Goal: Task Accomplishment & Management: Manage account settings

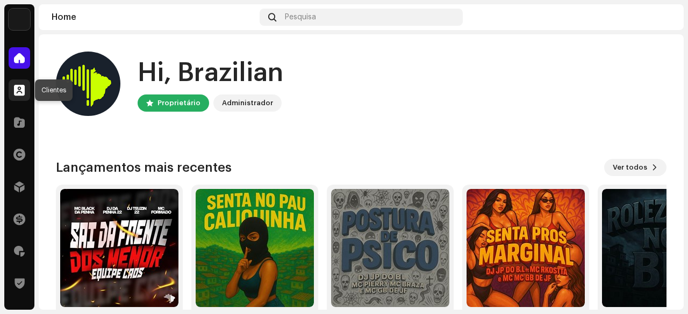
click at [25, 87] on div at bounding box center [19, 90] width 21 height 21
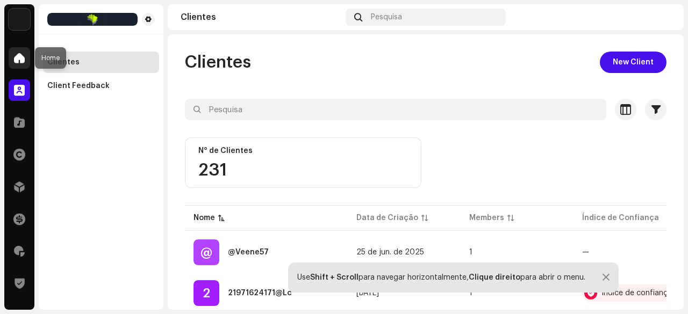
click at [16, 62] on span at bounding box center [19, 58] width 11 height 9
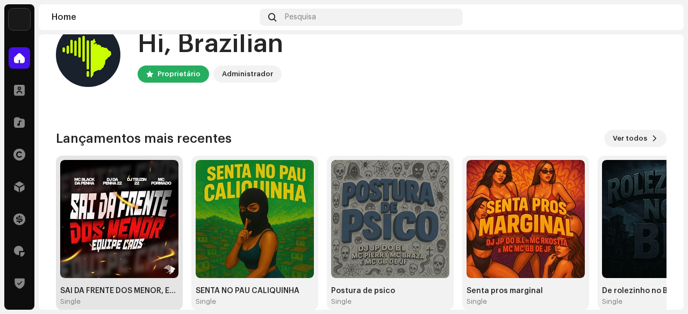
scroll to position [54, 0]
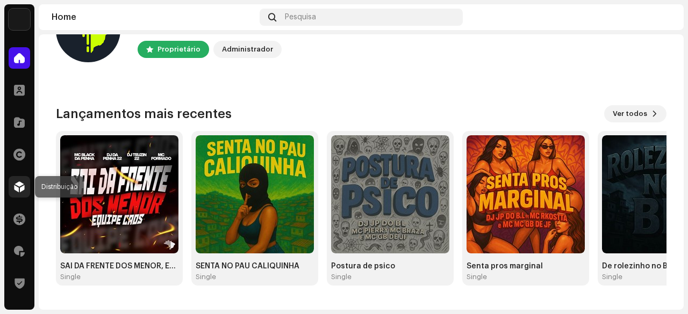
click at [14, 190] on span at bounding box center [19, 187] width 11 height 9
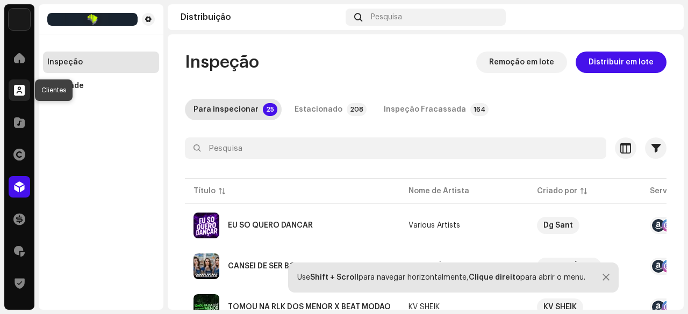
click at [19, 89] on span at bounding box center [19, 90] width 11 height 9
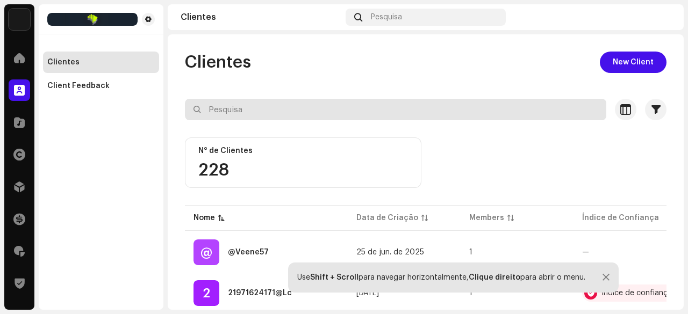
click at [231, 110] on input "text" at bounding box center [395, 109] width 421 height 21
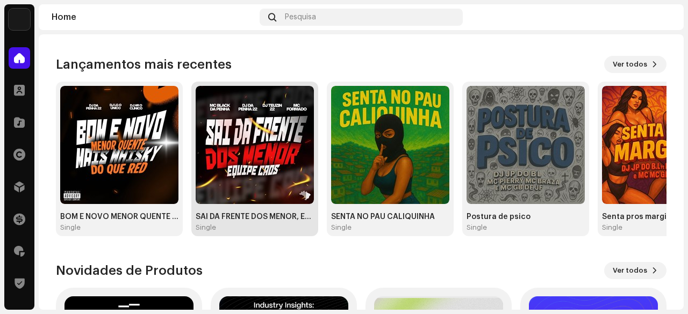
scroll to position [107, 0]
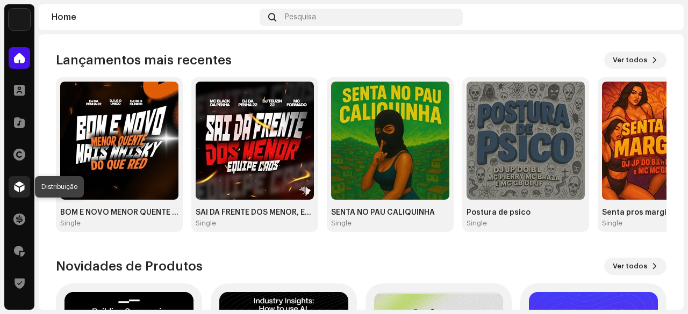
click at [21, 189] on span at bounding box center [19, 187] width 11 height 9
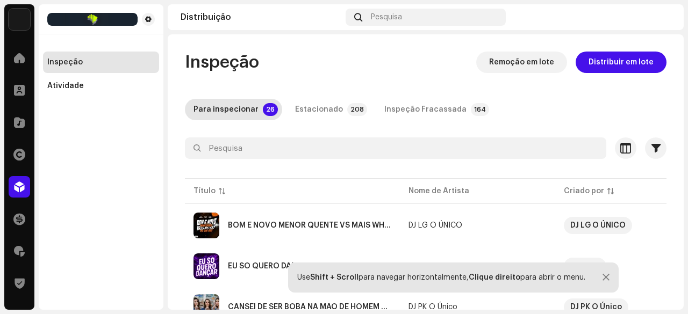
scroll to position [54, 0]
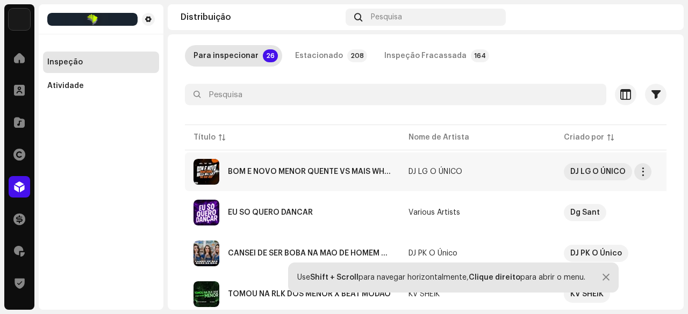
click at [301, 174] on div "BOM E NOVO MENOR QUENTE VS MAIS WHISKY DO QUE RED" at bounding box center [309, 172] width 163 height 8
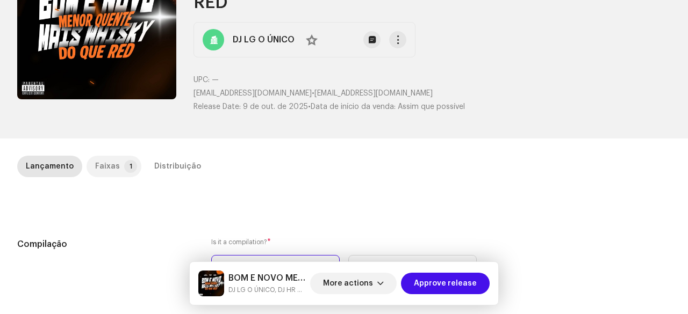
click at [104, 167] on div "Faixas" at bounding box center [107, 166] width 25 height 21
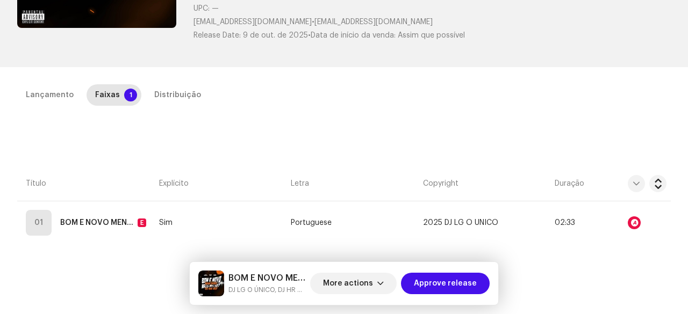
scroll to position [263, 0]
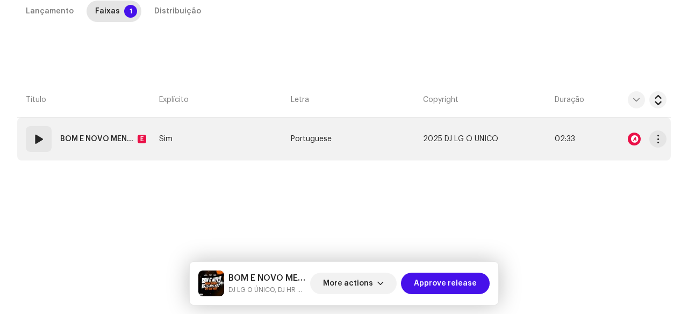
click at [38, 145] on div "01" at bounding box center [39, 139] width 26 height 26
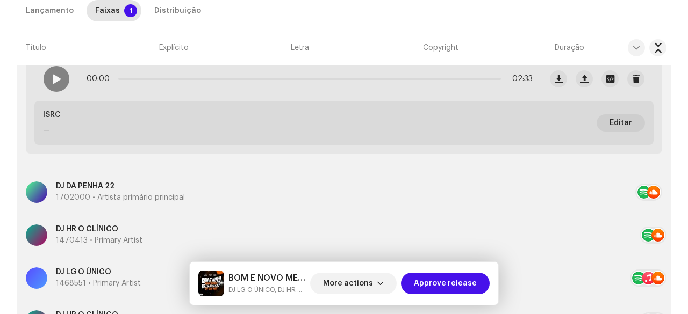
scroll to position [370, 0]
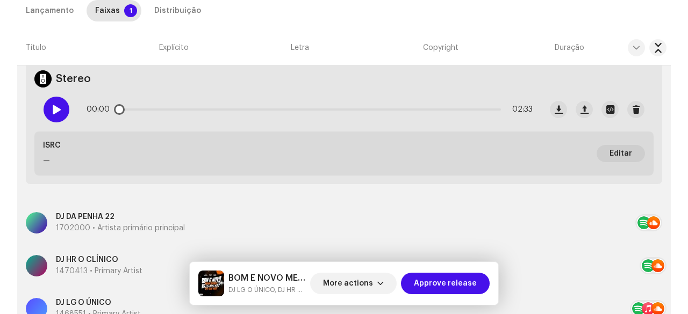
click at [53, 112] on span at bounding box center [56, 109] width 9 height 9
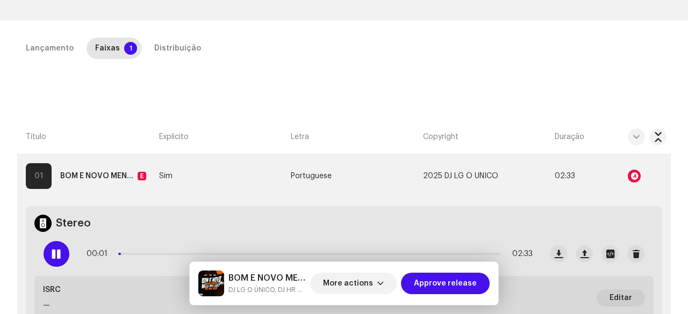
scroll to position [209, 0]
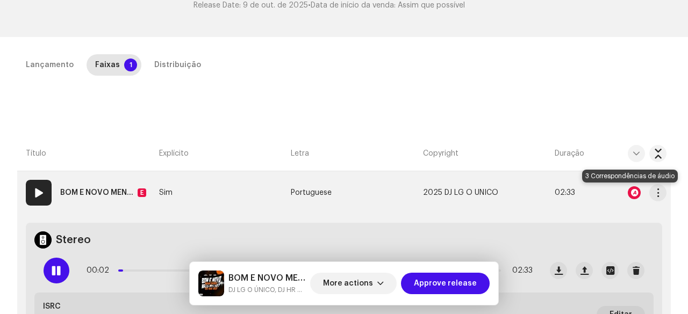
click at [628, 192] on div at bounding box center [634, 192] width 13 height 13
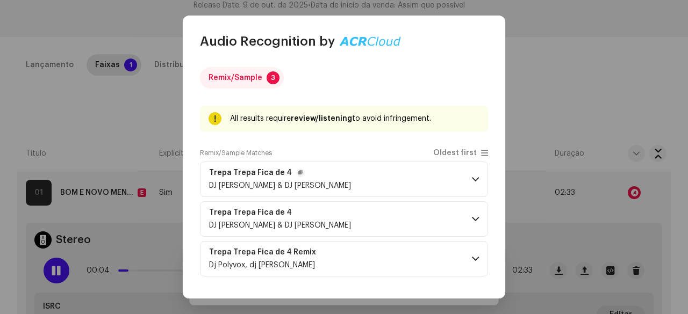
click at [347, 181] on p-accordion-header "Trepa Trepa Fica de 4 DJ Polyvox & DJ [PERSON_NAME]" at bounding box center [344, 179] width 288 height 35
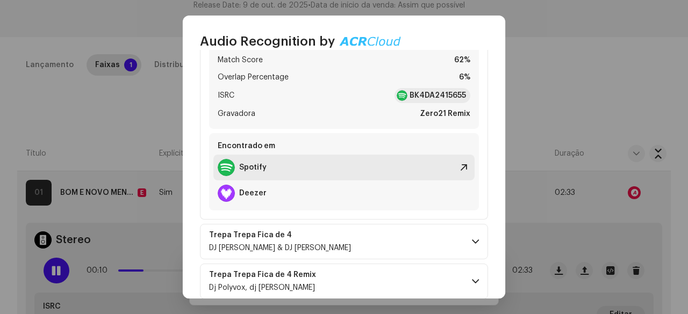
scroll to position [212, 0]
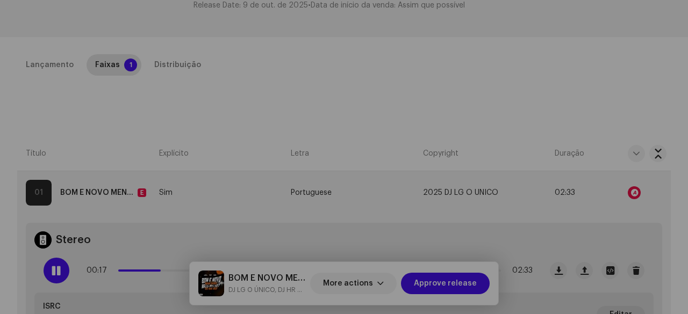
click at [37, 112] on div "Audio Recognition by Remix/Sample 3 All results require review/listening to avo…" at bounding box center [344, 157] width 688 height 314
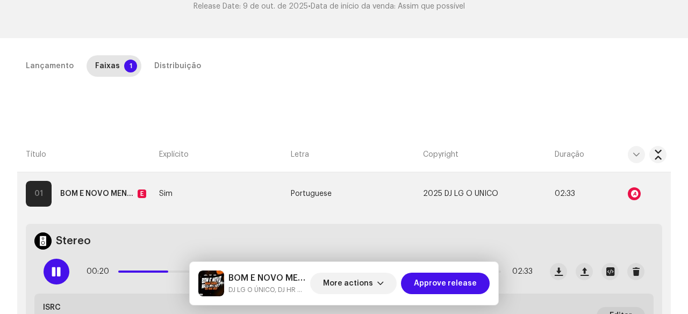
scroll to position [155, 0]
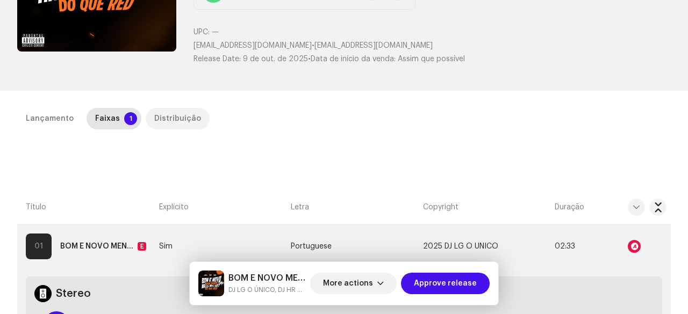
click at [159, 114] on div "Distribuição" at bounding box center [177, 118] width 47 height 21
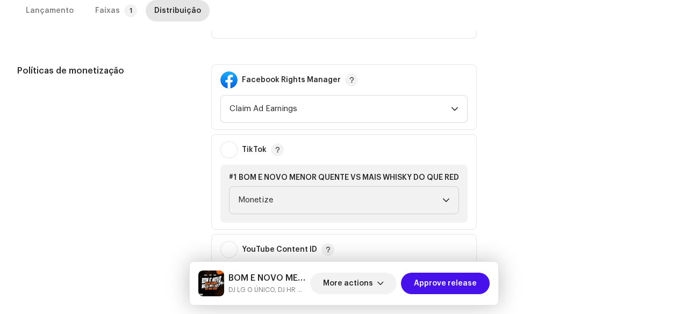
scroll to position [370, 0]
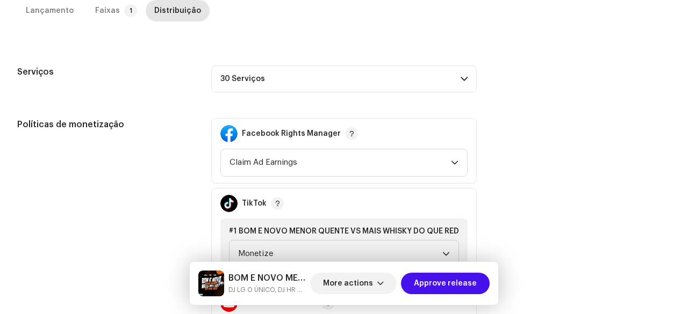
click at [251, 78] on p-accordion-header "30 Serviços" at bounding box center [343, 79] width 265 height 27
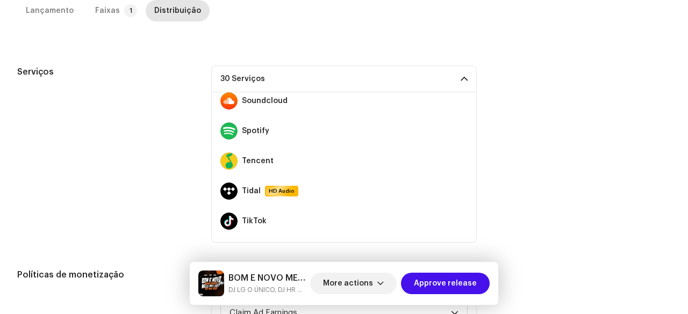
scroll to position [645, 0]
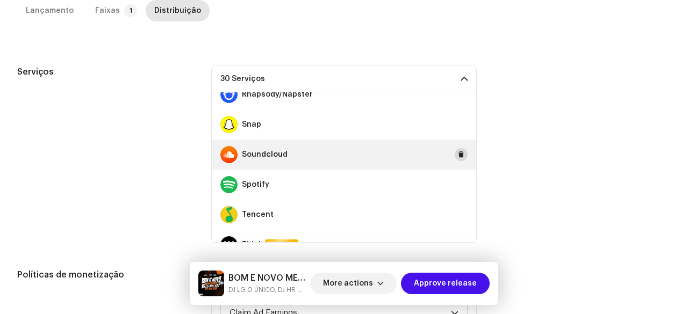
click at [458, 152] on span at bounding box center [461, 154] width 6 height 9
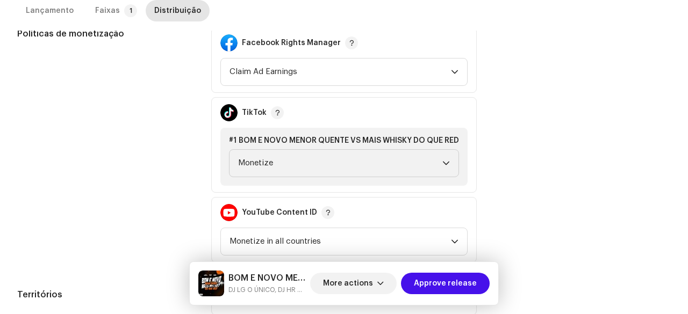
scroll to position [688, 0]
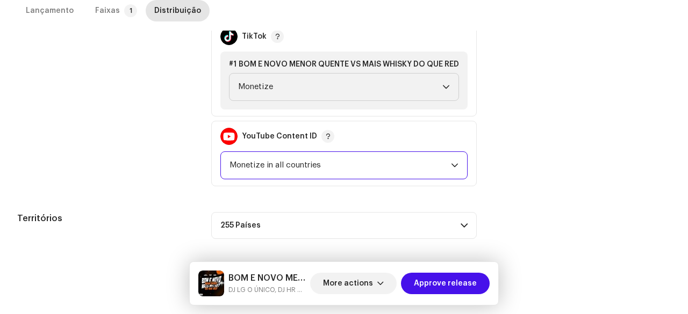
click at [267, 169] on span "Monetize in all countries" at bounding box center [339, 165] width 221 height 27
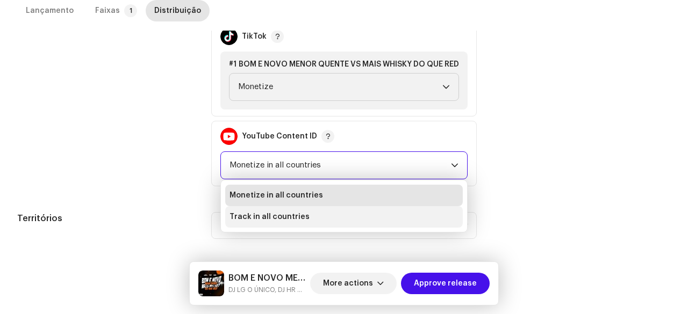
click at [241, 218] on span "Track in all countries" at bounding box center [269, 217] width 80 height 11
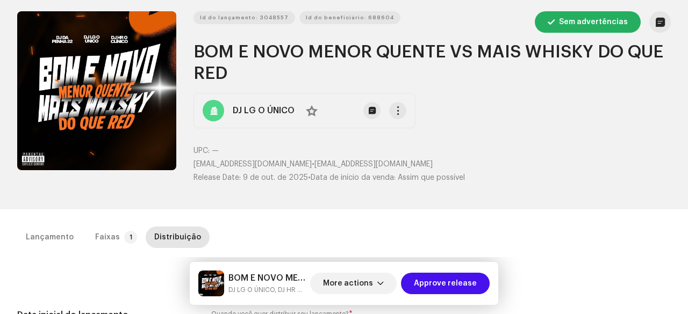
scroll to position [54, 0]
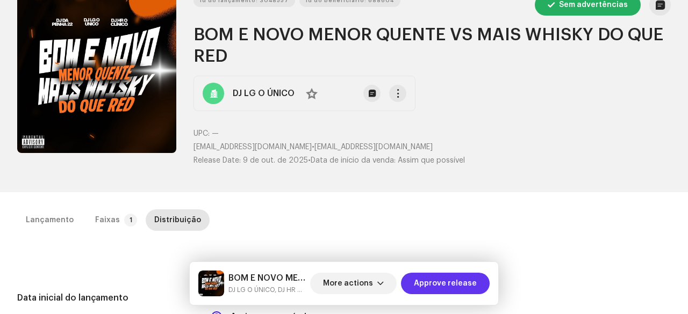
click at [452, 284] on span "Approve release" at bounding box center [445, 283] width 63 height 21
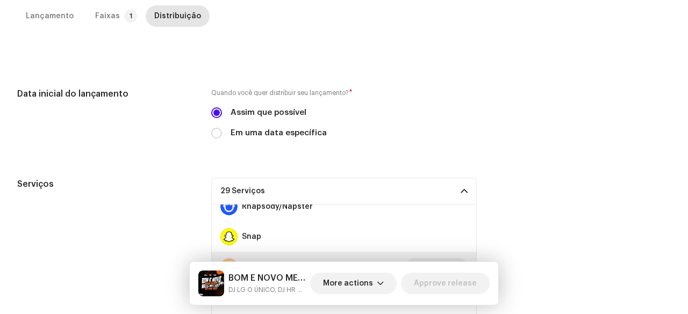
scroll to position [43, 0]
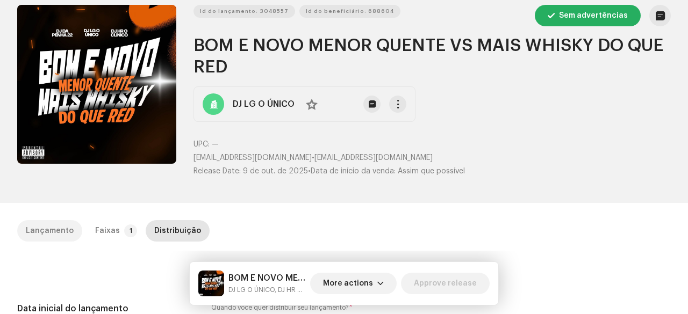
click at [60, 229] on div "Lançamento" at bounding box center [50, 230] width 48 height 21
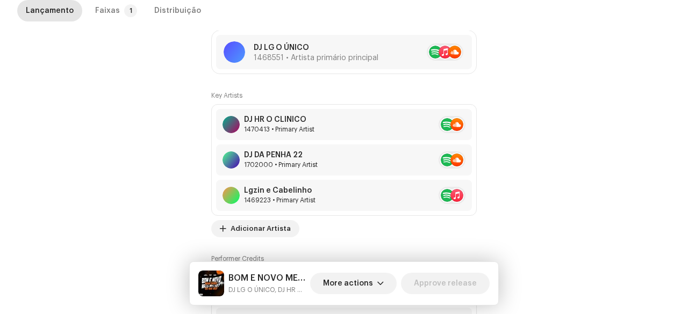
scroll to position [688, 0]
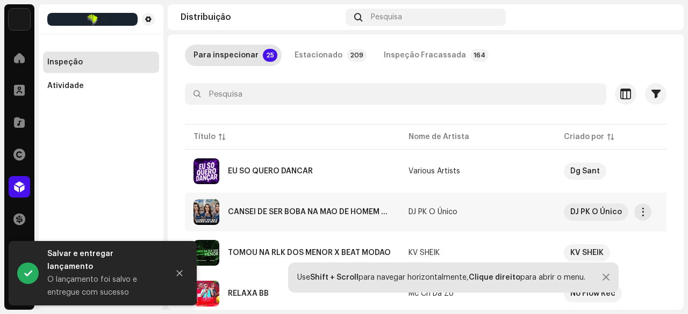
scroll to position [107, 0]
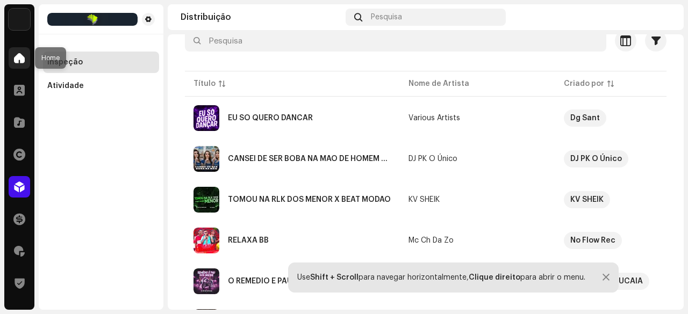
click at [16, 60] on span at bounding box center [19, 58] width 11 height 9
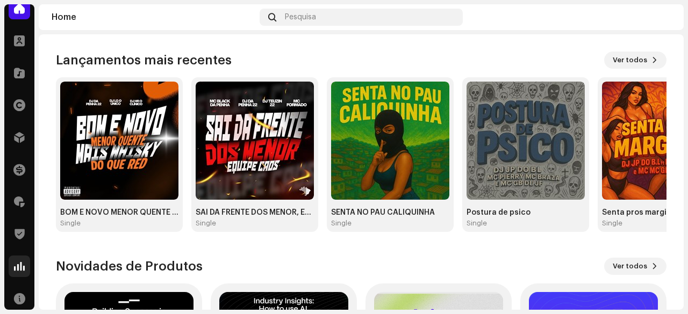
scroll to position [107, 0]
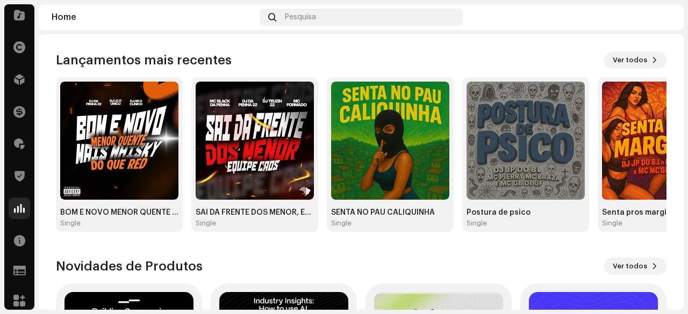
click at [16, 210] on span at bounding box center [19, 208] width 11 height 9
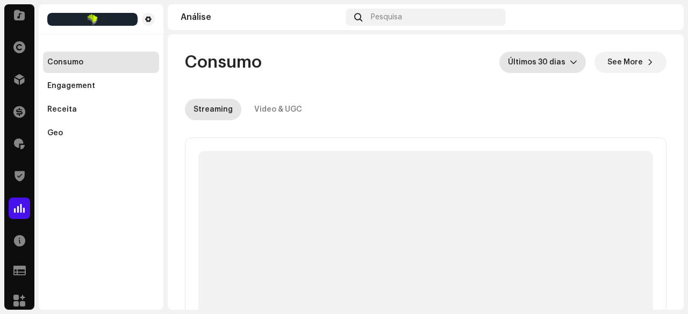
click at [539, 57] on span "Últimos 30 dias" at bounding box center [539, 62] width 62 height 21
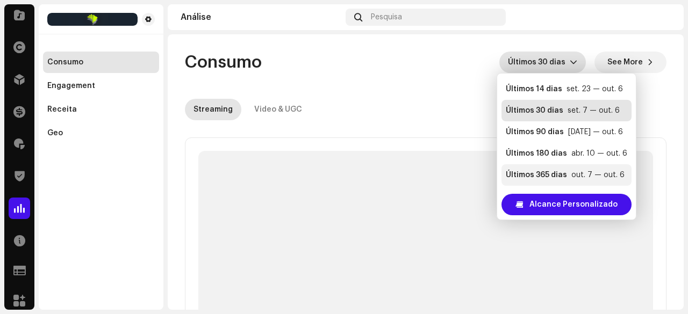
scroll to position [21, 0]
click at [558, 177] on div "Últimos 365 dias" at bounding box center [536, 174] width 61 height 11
